Goal: Find specific page/section: Find specific page/section

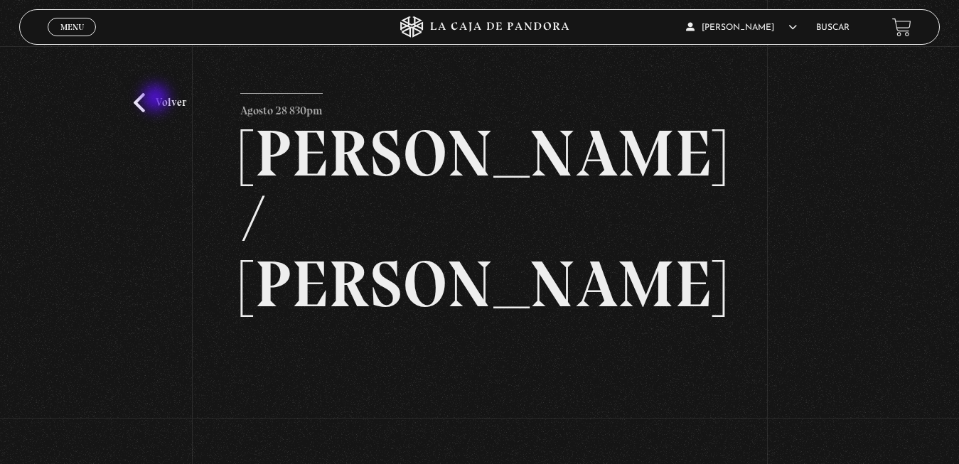
click at [156, 99] on link "Volver" at bounding box center [160, 102] width 53 height 19
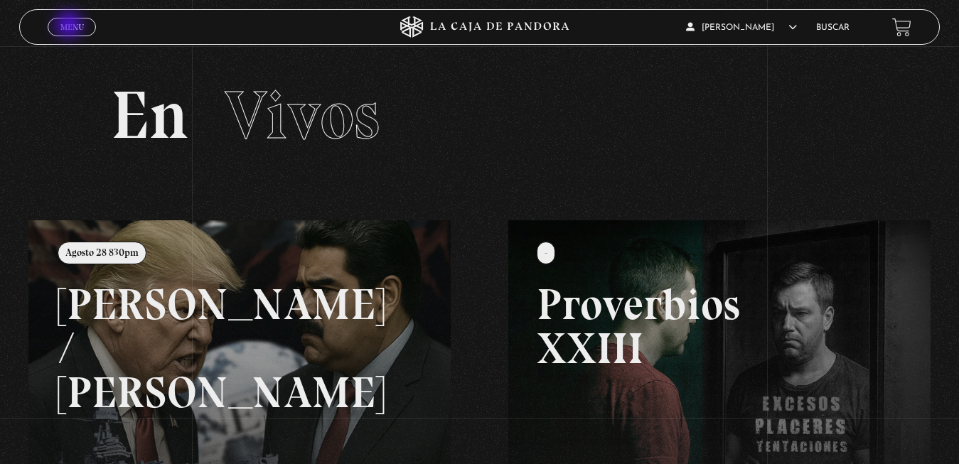
click at [69, 24] on span "Menu" at bounding box center [71, 27] width 23 height 9
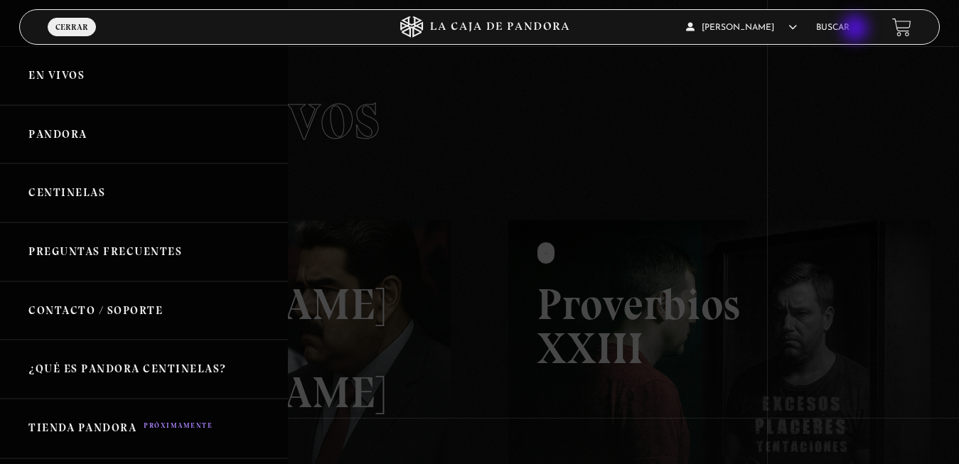
click at [849, 37] on li "Buscar" at bounding box center [832, 27] width 33 height 22
click at [849, 23] on li "Buscar" at bounding box center [832, 27] width 33 height 22
click at [847, 26] on link "Buscar" at bounding box center [832, 27] width 33 height 9
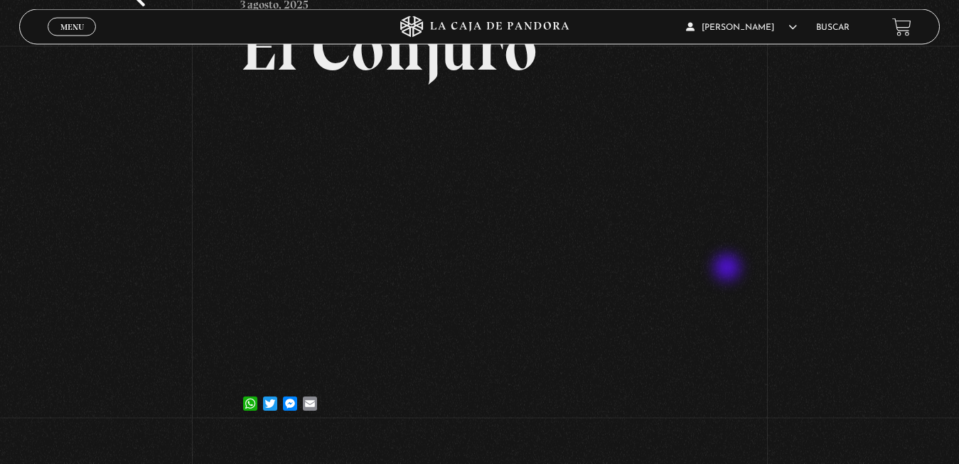
scroll to position [72, 0]
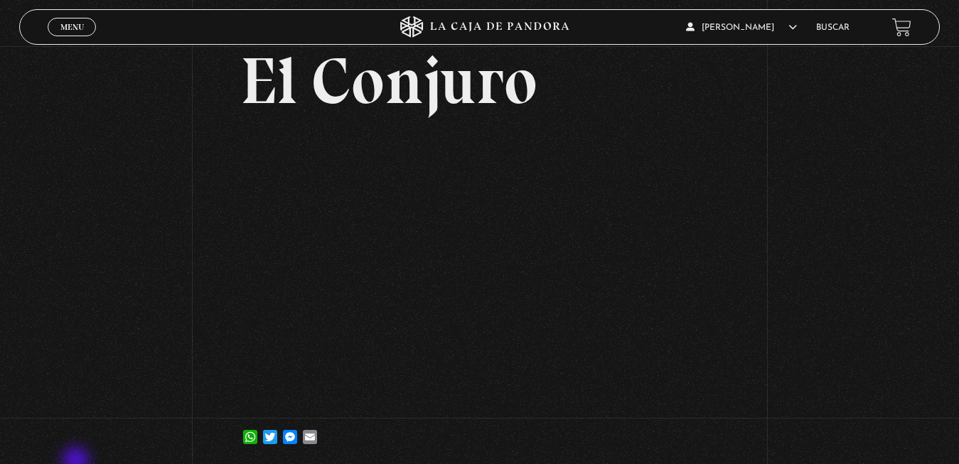
click at [104, 463] on div "Volver 3 agosto, 2025 El Conjuro WhatsApp Twitter Messenger Email" at bounding box center [479, 222] width 959 height 496
